Goal: Information Seeking & Learning: Understand process/instructions

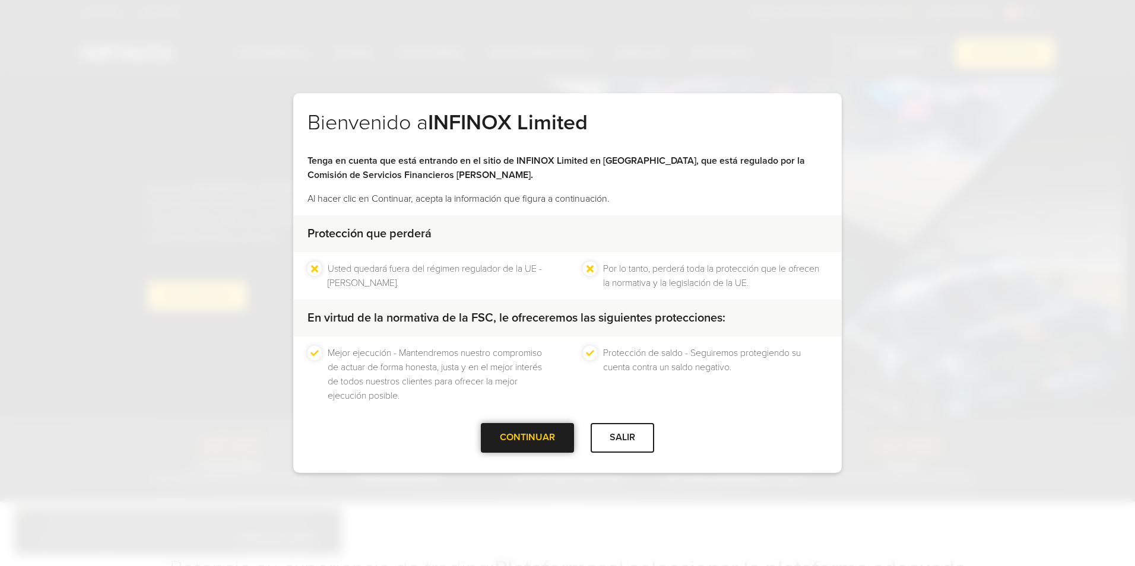
click at [528, 438] on div at bounding box center [528, 438] width 0 height 0
click at [533, 434] on div "CONTINUAR" at bounding box center [527, 437] width 93 height 29
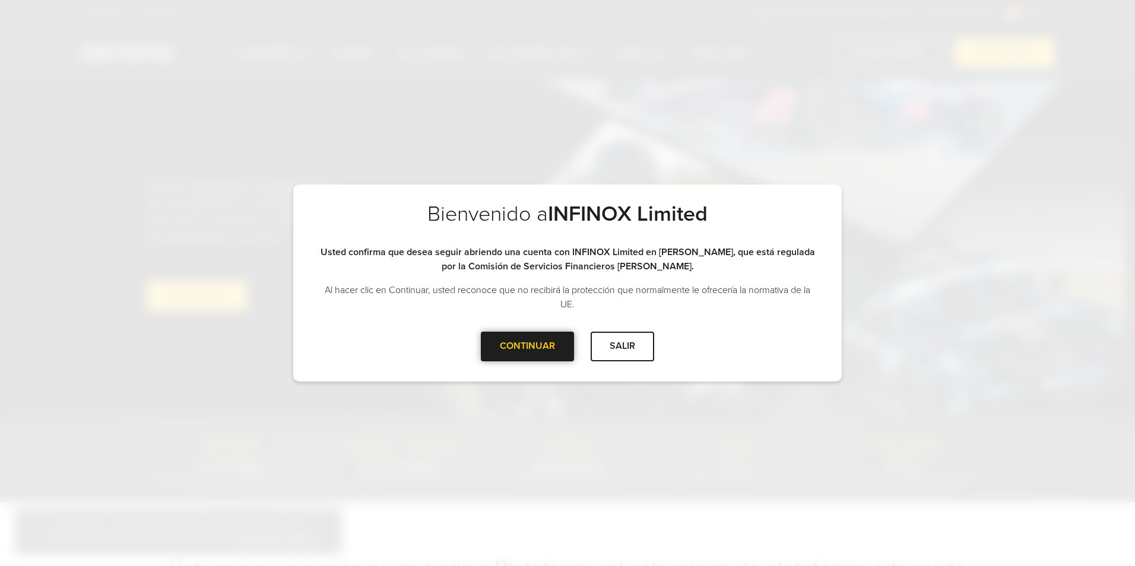
click at [519, 350] on div "CONTINUAR" at bounding box center [527, 346] width 93 height 29
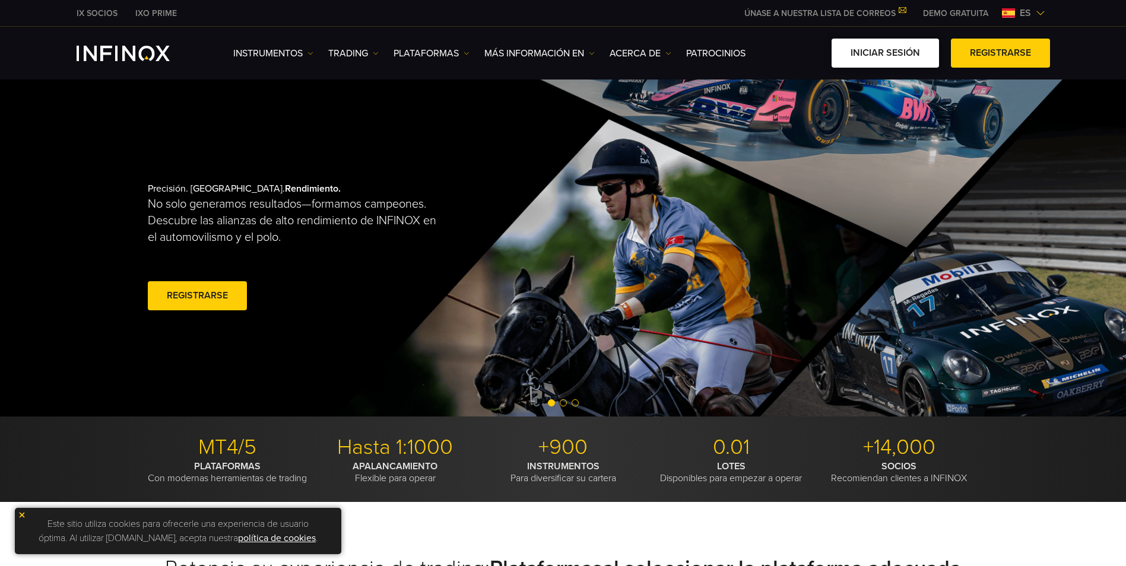
click at [858, 55] on link "Iniciar sesión" at bounding box center [884, 53] width 107 height 29
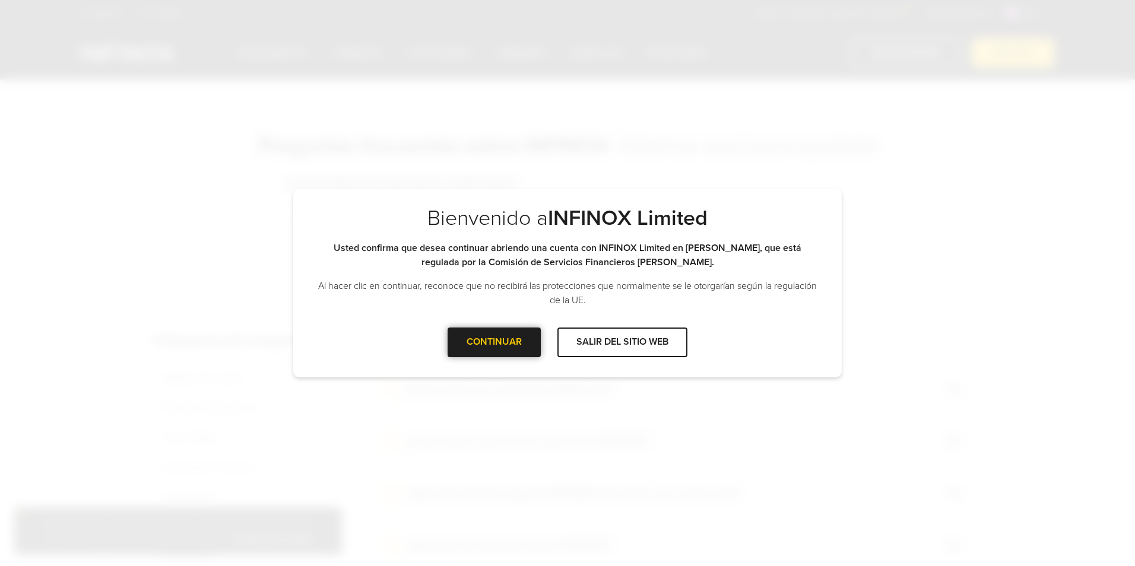
click at [494, 342] on div at bounding box center [494, 342] width 0 height 0
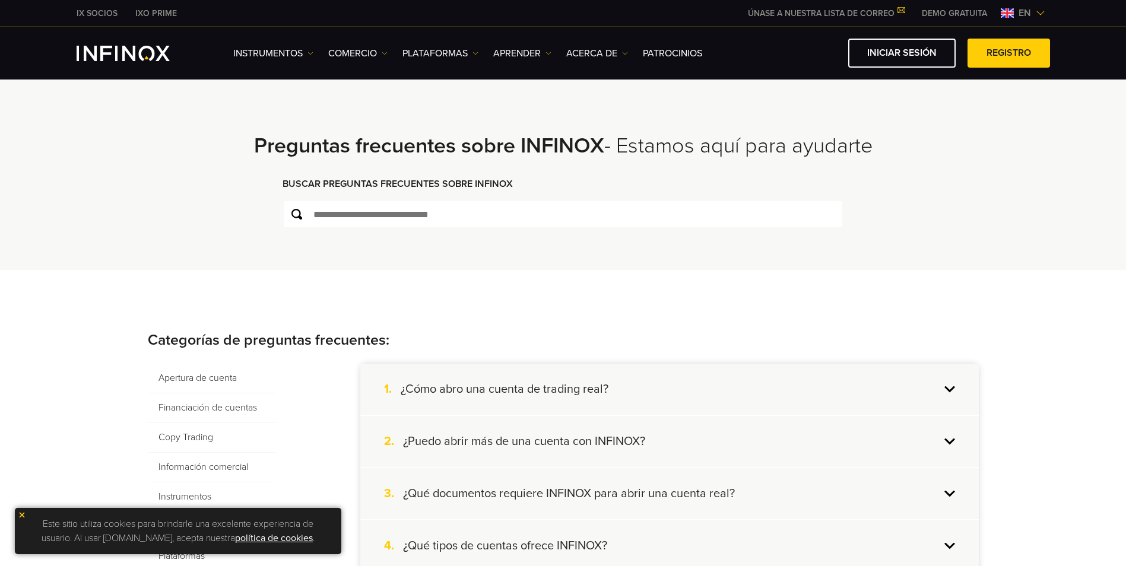
click at [617, 415] on div "1. ¿Cómo abro una cuenta de trading real?" at bounding box center [669, 389] width 618 height 51
